Goal: Task Accomplishment & Management: Manage account settings

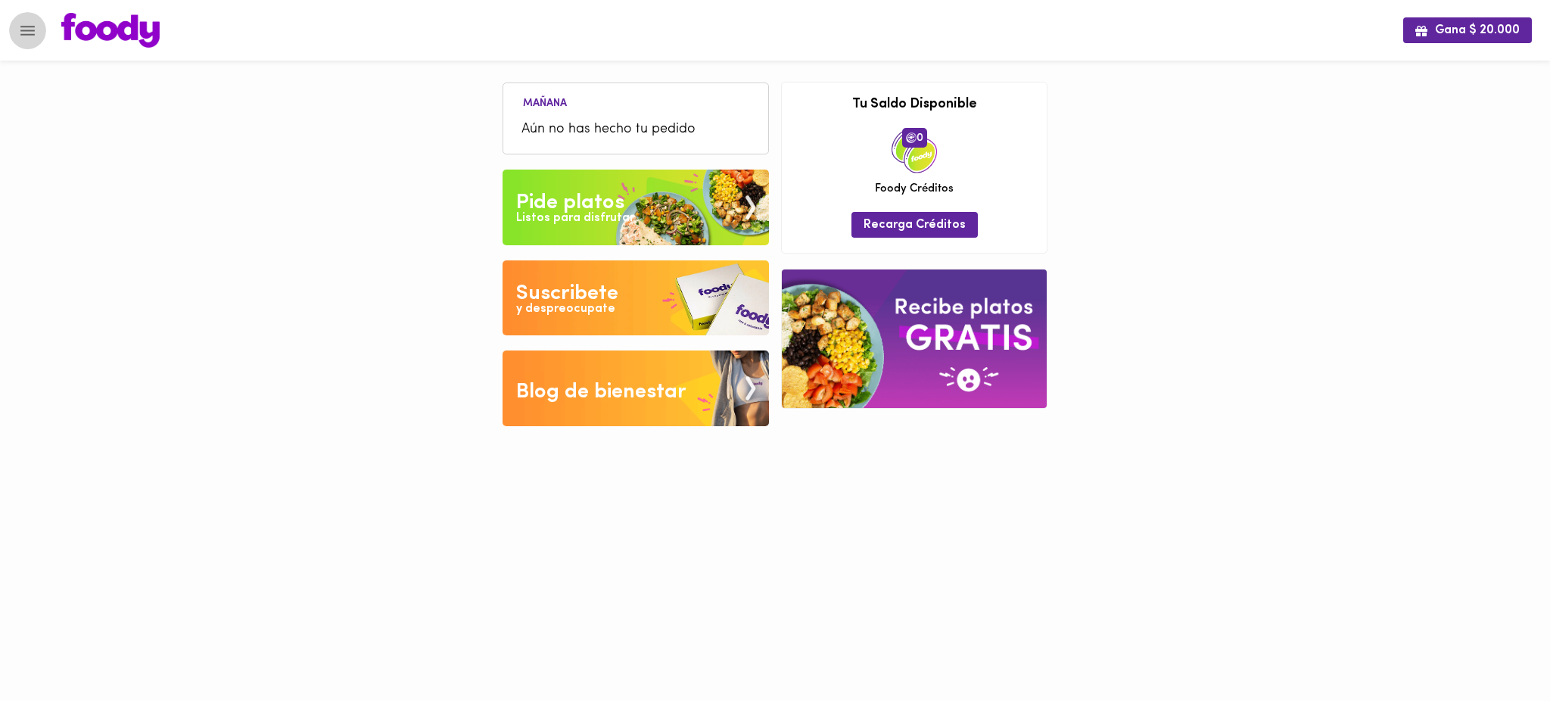
click at [27, 27] on icon "Menu" at bounding box center [27, 30] width 19 height 19
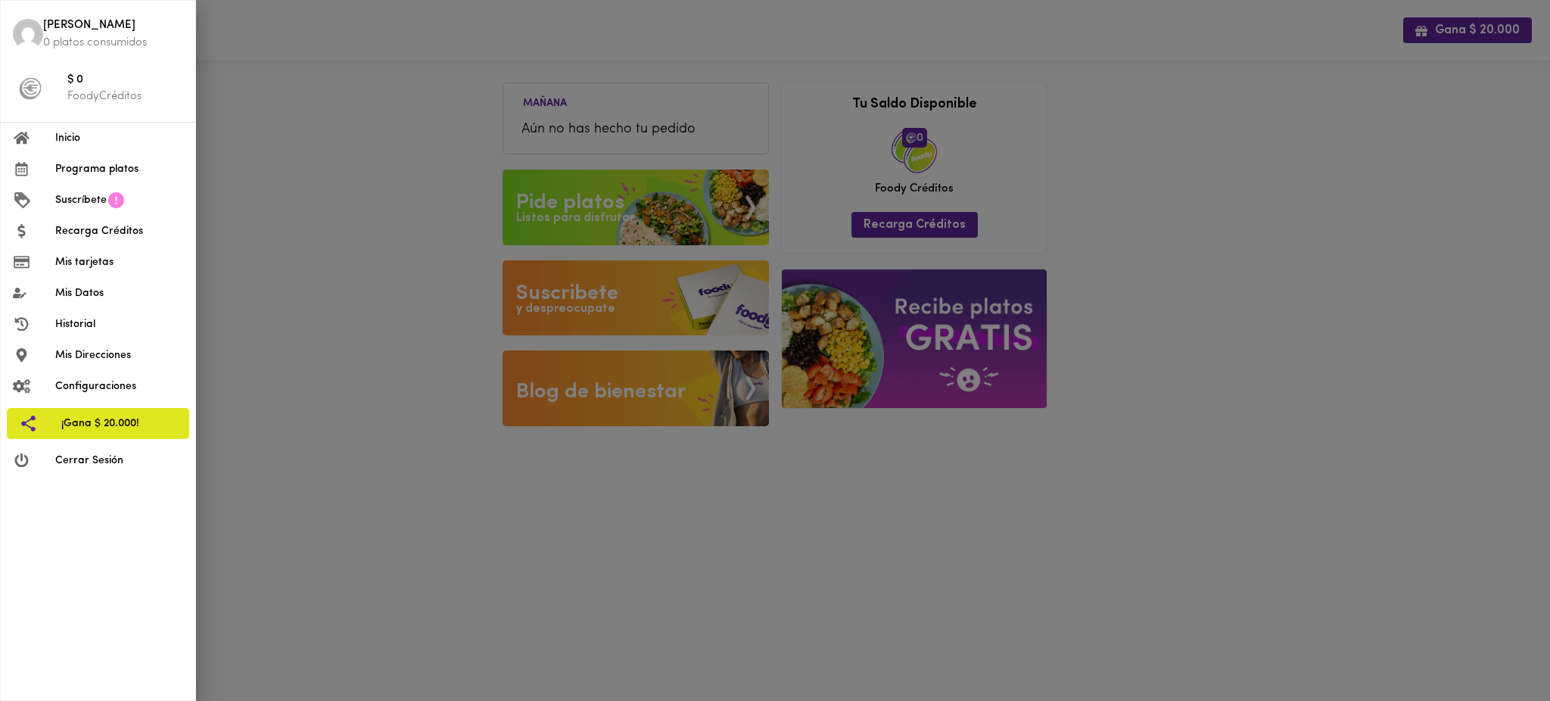
click at [85, 266] on span "Mis tarjetas" at bounding box center [119, 262] width 128 height 16
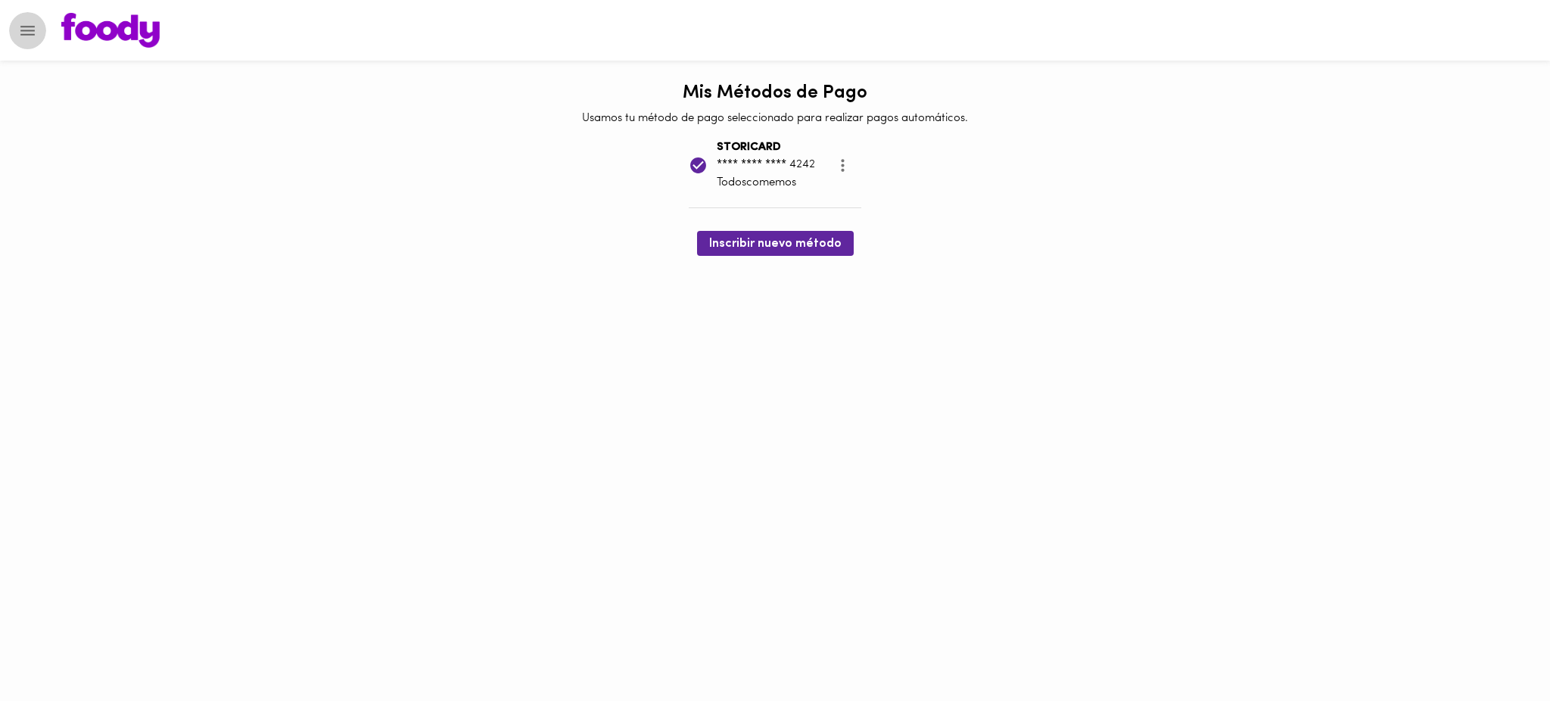
click at [26, 30] on icon "Menu" at bounding box center [27, 31] width 14 height 10
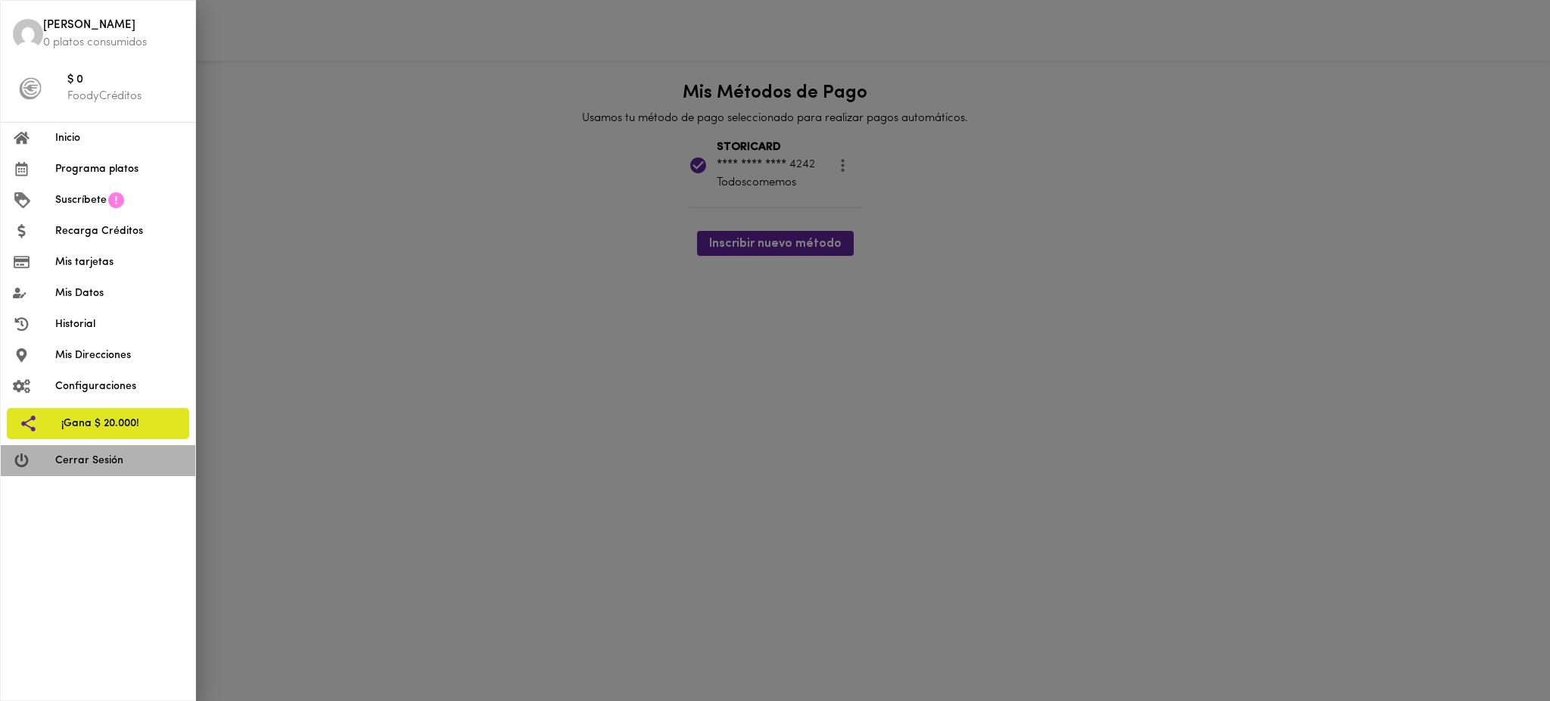
click at [115, 460] on span "Cerrar Sesión" at bounding box center [119, 461] width 128 height 16
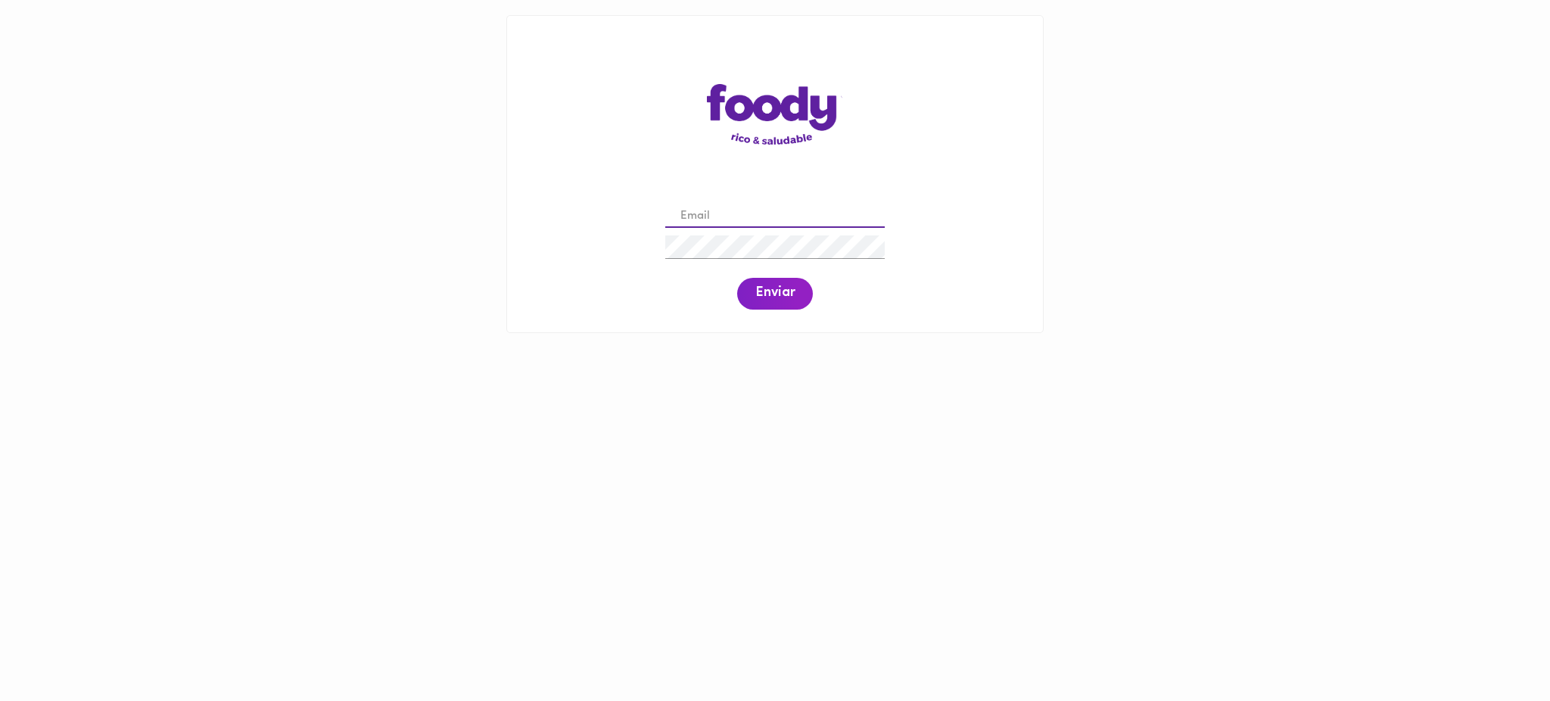
click at [739, 216] on input "email" at bounding box center [774, 216] width 219 height 23
paste input "[EMAIL_ADDRESS][DOMAIN_NAME]"
type input "[EMAIL_ADDRESS][DOMAIN_NAME]"
click at [771, 303] on button "Enviar" at bounding box center [775, 294] width 76 height 32
